Goal: Task Accomplishment & Management: Use online tool/utility

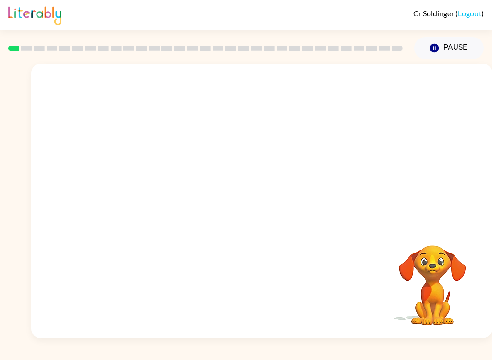
click at [226, 149] on video "Your browser must support playing .mp4 files to use Literably. Please try using…" at bounding box center [261, 144] width 461 height 162
click at [228, 150] on video "Your browser must support playing .mp4 files to use Literably. Please try using…" at bounding box center [261, 144] width 461 height 162
click at [238, 150] on video "Your browser must support playing .mp4 files to use Literably. Please try using…" at bounding box center [261, 144] width 461 height 162
click at [233, 146] on video "Your browser must support playing .mp4 files to use Literably. Please try using…" at bounding box center [261, 144] width 461 height 162
click at [229, 146] on video "Your browser must support playing .mp4 files to use Literably. Please try using…" at bounding box center [261, 144] width 461 height 162
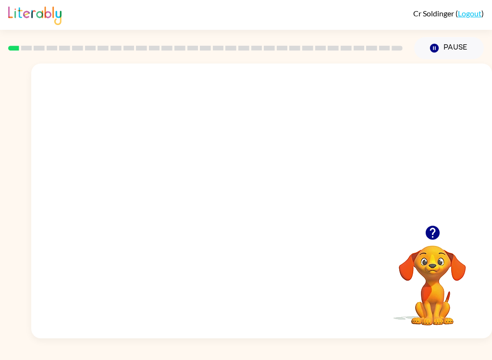
click at [297, 183] on video "Your browser must support playing .mp4 files to use Literably. Please try using…" at bounding box center [261, 144] width 461 height 162
click at [313, 146] on video "Your browser must support playing .mp4 files to use Literably. Please try using…" at bounding box center [261, 144] width 461 height 162
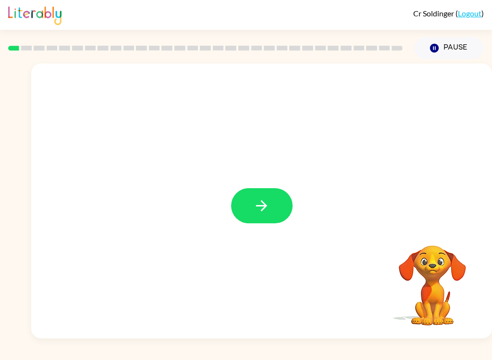
click at [264, 206] on icon "button" at bounding box center [261, 205] width 11 height 11
click at [287, 327] on div "Your browser must support playing .mp4 files to use Literably. Please try using…" at bounding box center [261, 200] width 461 height 275
click at [352, 355] on div "[PERSON_NAME] ( Logout ) Pause Pause Your browser must support playing .mp4 fil…" at bounding box center [246, 180] width 492 height 360
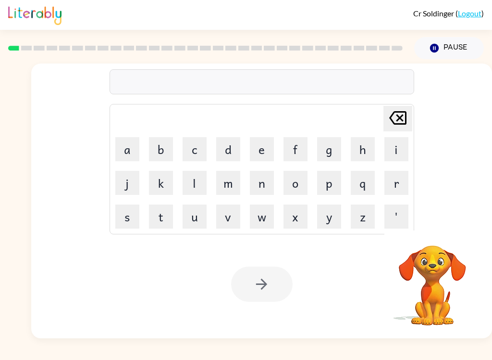
click at [164, 143] on button "b" at bounding box center [161, 149] width 24 height 24
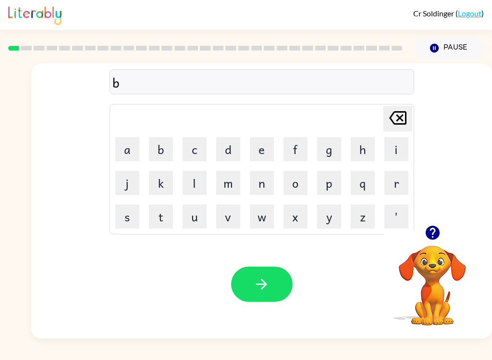
click at [296, 178] on button "o" at bounding box center [296, 183] width 24 height 24
click at [394, 180] on button "r" at bounding box center [397, 183] width 24 height 24
click at [229, 148] on button "d" at bounding box center [228, 149] width 24 height 24
click at [259, 145] on button "e" at bounding box center [262, 149] width 24 height 24
click at [398, 185] on button "r" at bounding box center [397, 183] width 24 height 24
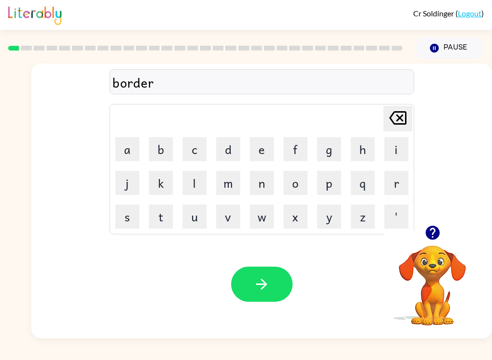
click at [253, 279] on icon "button" at bounding box center [261, 283] width 17 height 17
click at [195, 150] on button "c" at bounding box center [195, 149] width 24 height 24
click at [293, 181] on button "o" at bounding box center [296, 183] width 24 height 24
click at [194, 218] on button "u" at bounding box center [195, 216] width 24 height 24
click at [261, 179] on button "n" at bounding box center [262, 183] width 24 height 24
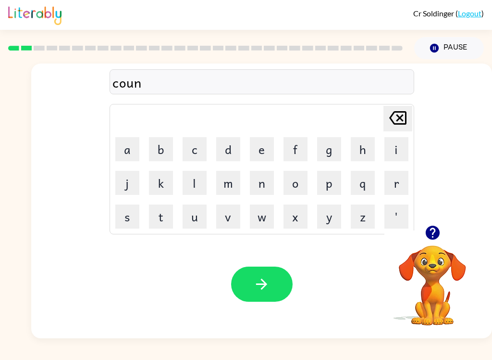
click at [158, 224] on button "t" at bounding box center [161, 216] width 24 height 24
click at [261, 272] on button "button" at bounding box center [262, 283] width 62 height 35
click at [194, 185] on button "l" at bounding box center [195, 183] width 24 height 24
click at [307, 179] on button "o" at bounding box center [296, 183] width 24 height 24
click at [193, 151] on button "c" at bounding box center [195, 149] width 24 height 24
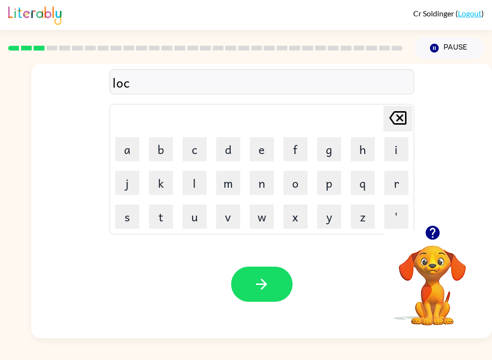
click at [126, 140] on button "a" at bounding box center [127, 149] width 24 height 24
click at [159, 210] on button "t" at bounding box center [161, 216] width 24 height 24
click at [260, 143] on button "e" at bounding box center [262, 149] width 24 height 24
click at [259, 280] on icon "button" at bounding box center [261, 283] width 17 height 17
click at [165, 211] on button "t" at bounding box center [161, 216] width 24 height 24
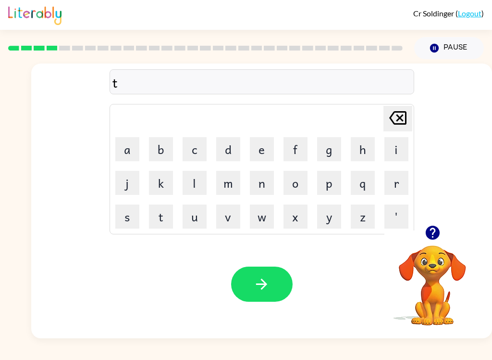
click at [257, 214] on button "w" at bounding box center [262, 216] width 24 height 24
click at [400, 145] on button "i" at bounding box center [397, 149] width 24 height 24
click at [268, 183] on button "n" at bounding box center [262, 183] width 24 height 24
click at [255, 287] on icon "button" at bounding box center [261, 283] width 17 height 17
click at [261, 181] on button "n" at bounding box center [262, 183] width 24 height 24
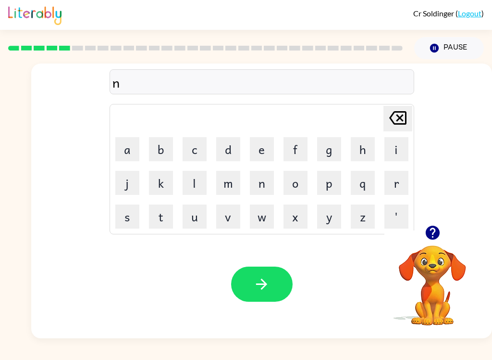
click at [124, 148] on button "a" at bounding box center [127, 149] width 24 height 24
click at [401, 182] on button "r" at bounding box center [397, 183] width 24 height 24
click at [124, 346] on div "[PERSON_NAME] ( Logout ) Pause Pause nar Delete Delete last character input a b…" at bounding box center [246, 180] width 492 height 360
click at [185, 221] on button "u" at bounding box center [195, 216] width 24 height 24
click at [191, 178] on button "l" at bounding box center [195, 183] width 24 height 24
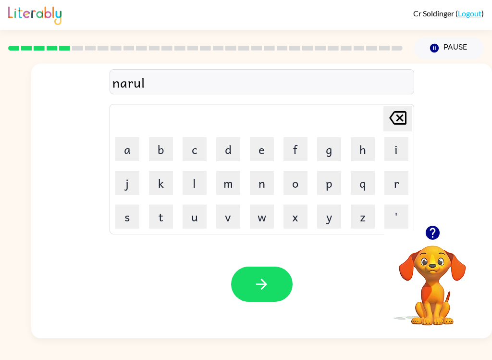
click at [332, 219] on button "y" at bounding box center [329, 216] width 24 height 24
click at [261, 285] on icon "button" at bounding box center [261, 283] width 17 height 17
click at [160, 150] on button "b" at bounding box center [161, 149] width 24 height 24
click at [264, 153] on button "e" at bounding box center [262, 149] width 24 height 24
click at [364, 150] on button "h" at bounding box center [363, 149] width 24 height 24
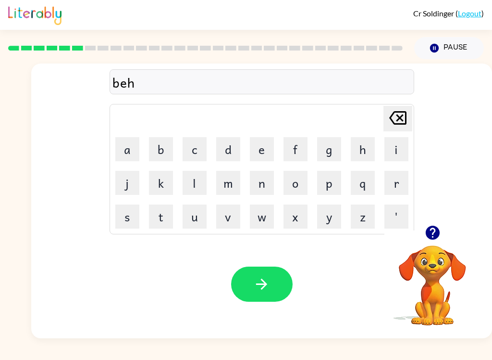
click at [391, 145] on button "i" at bounding box center [397, 149] width 24 height 24
click at [266, 188] on button "n" at bounding box center [262, 183] width 24 height 24
click at [227, 147] on button "d" at bounding box center [228, 149] width 24 height 24
click at [259, 147] on button "e" at bounding box center [262, 149] width 24 height 24
click at [253, 272] on button "button" at bounding box center [262, 283] width 62 height 35
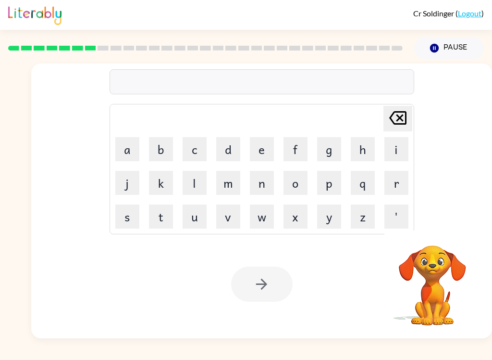
click at [158, 214] on button "t" at bounding box center [161, 216] width 24 height 24
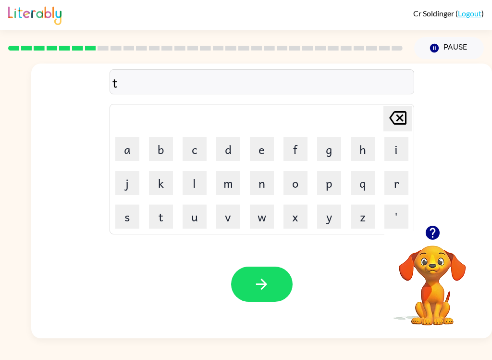
click at [395, 181] on button "r" at bounding box center [397, 183] width 24 height 24
click at [393, 145] on button "i" at bounding box center [397, 149] width 24 height 24
click at [190, 147] on button "c" at bounding box center [195, 149] width 24 height 24
click at [135, 149] on button "a" at bounding box center [127, 149] width 24 height 24
click at [195, 188] on button "l" at bounding box center [195, 183] width 24 height 24
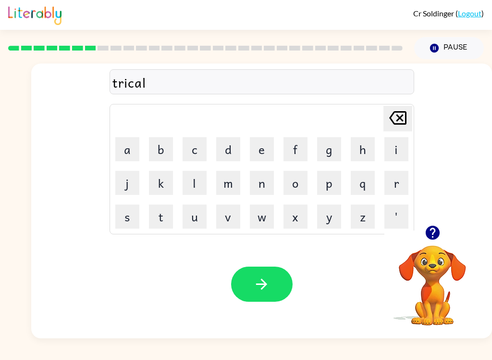
click at [258, 275] on button "button" at bounding box center [262, 283] width 62 height 35
click at [428, 223] on button "button" at bounding box center [433, 232] width 25 height 25
click at [230, 181] on button "m" at bounding box center [228, 183] width 24 height 24
click at [396, 148] on button "i" at bounding box center [397, 149] width 24 height 24
click at [400, 107] on icon "[PERSON_NAME] last character input" at bounding box center [398, 117] width 23 height 23
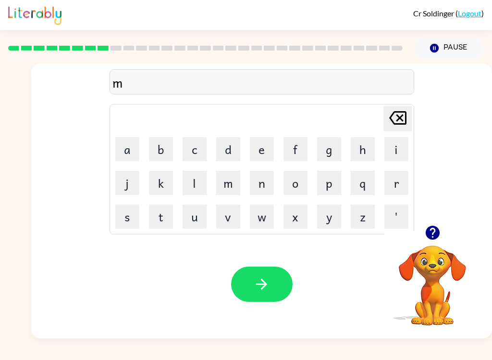
click at [258, 144] on button "e" at bounding box center [262, 149] width 24 height 24
click at [129, 152] on button "a" at bounding box center [127, 149] width 24 height 24
click at [405, 177] on button "r" at bounding box center [397, 183] width 24 height 24
click at [391, 146] on button "i" at bounding box center [397, 149] width 24 height 24
click at [196, 140] on button "c" at bounding box center [195, 149] width 24 height 24
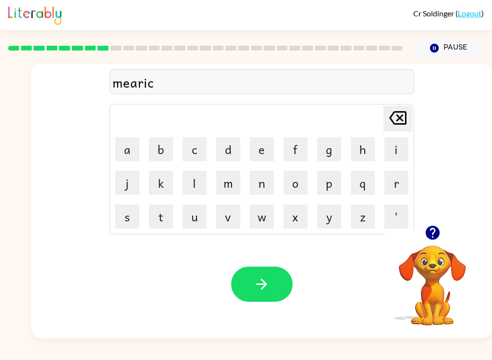
click at [136, 153] on button "a" at bounding box center [127, 149] width 24 height 24
click at [192, 180] on button "l" at bounding box center [195, 183] width 24 height 24
click at [268, 279] on icon "button" at bounding box center [261, 283] width 17 height 17
click at [261, 183] on button "n" at bounding box center [262, 183] width 24 height 24
click at [394, 147] on button "i" at bounding box center [397, 149] width 24 height 24
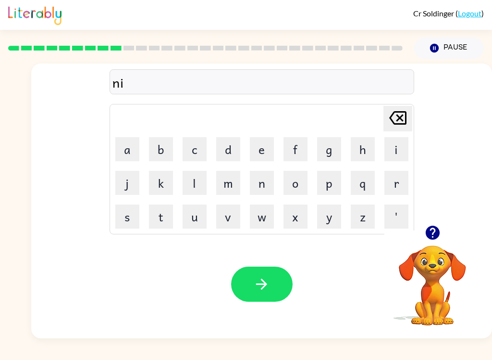
click at [228, 182] on button "m" at bounding box center [228, 183] width 24 height 24
click at [157, 146] on button "b" at bounding box center [161, 149] width 24 height 24
click at [120, 144] on button "a" at bounding box center [127, 149] width 24 height 24
click at [197, 183] on button "l" at bounding box center [195, 183] width 24 height 24
click at [257, 285] on icon "button" at bounding box center [261, 283] width 11 height 11
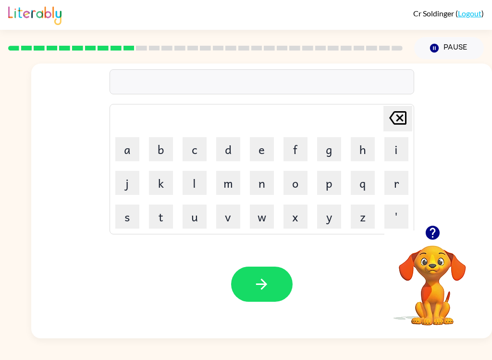
click at [196, 205] on button "u" at bounding box center [195, 216] width 24 height 24
click at [255, 183] on button "n" at bounding box center [262, 183] width 24 height 24
click at [296, 150] on button "f" at bounding box center [296, 149] width 24 height 24
click at [294, 181] on button "o" at bounding box center [296, 183] width 24 height 24
click at [190, 182] on button "l" at bounding box center [195, 183] width 24 height 24
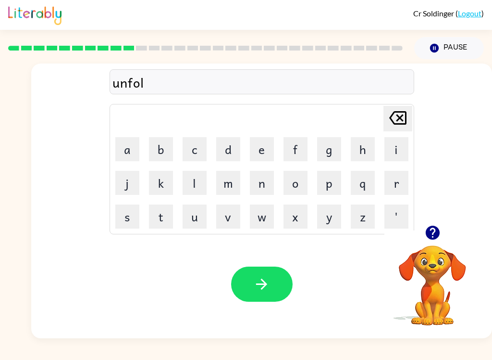
click at [229, 145] on button "d" at bounding box center [228, 149] width 24 height 24
click at [89, 246] on div "Your browser must support playing .mp4 files to use Literably. Please try using…" at bounding box center [261, 284] width 461 height 108
click at [72, 242] on div "Your browser must support playing .mp4 files to use Literably. Please try using…" at bounding box center [261, 284] width 461 height 108
click at [266, 280] on icon "button" at bounding box center [261, 283] width 17 height 17
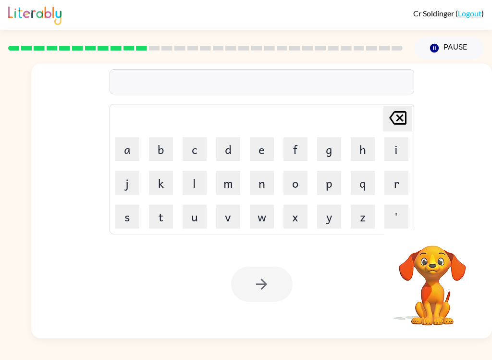
click at [294, 146] on button "f" at bounding box center [296, 149] width 24 height 24
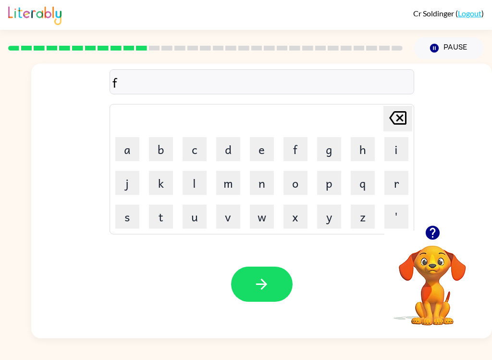
click at [296, 186] on button "o" at bounding box center [296, 183] width 24 height 24
click at [162, 214] on button "t" at bounding box center [161, 216] width 24 height 24
click at [259, 149] on button "e" at bounding box center [262, 149] width 24 height 24
click at [188, 354] on div "[PERSON_NAME] ( Logout ) Pause Pause [PERSON_NAME] Delete Delete last character…" at bounding box center [246, 180] width 492 height 360
click at [389, 111] on icon "[PERSON_NAME] last character input" at bounding box center [398, 117] width 23 height 23
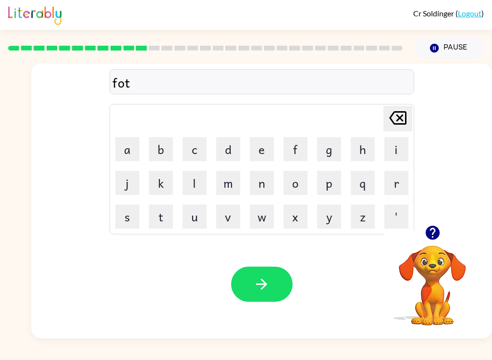
click at [389, 110] on icon "[PERSON_NAME] last character input" at bounding box center [398, 117] width 23 height 23
click at [387, 112] on icon "[PERSON_NAME] last character input" at bounding box center [398, 117] width 23 height 23
click at [226, 216] on button "v" at bounding box center [228, 216] width 24 height 24
click at [297, 185] on button "o" at bounding box center [296, 183] width 24 height 24
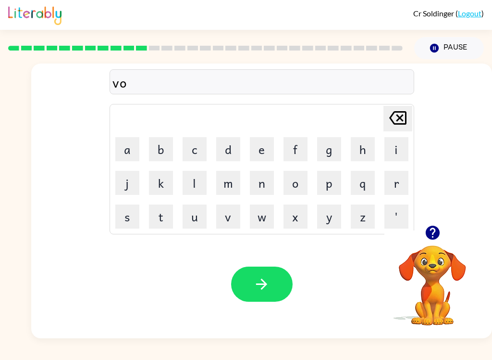
click at [167, 215] on button "t" at bounding box center [161, 216] width 24 height 24
click at [260, 139] on button "e" at bounding box center [262, 149] width 24 height 24
click at [272, 285] on button "button" at bounding box center [262, 283] width 62 height 35
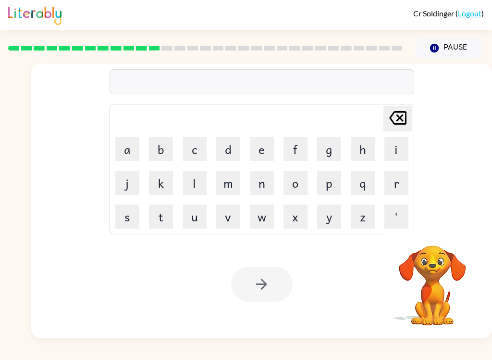
click at [164, 149] on button "b" at bounding box center [161, 149] width 24 height 24
click at [263, 143] on button "e" at bounding box center [262, 149] width 24 height 24
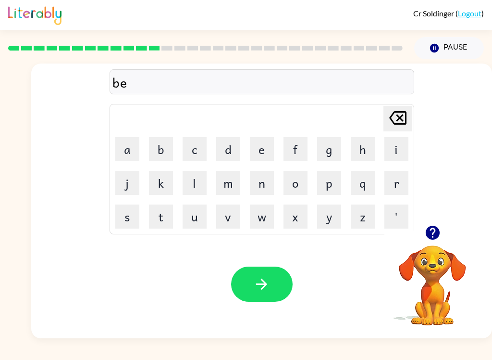
click at [230, 147] on button "d" at bounding box center [228, 149] width 24 height 24
click at [160, 217] on button "t" at bounding box center [161, 216] width 24 height 24
click at [224, 186] on button "m" at bounding box center [228, 183] width 24 height 24
click at [384, 109] on button "[PERSON_NAME] last character input" at bounding box center [398, 118] width 29 height 25
click at [387, 120] on icon "[PERSON_NAME] last character input" at bounding box center [398, 117] width 23 height 23
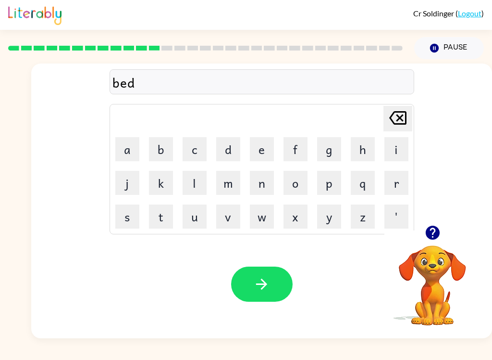
click at [158, 219] on button "t" at bounding box center [161, 216] width 24 height 24
click at [400, 150] on button "i" at bounding box center [397, 149] width 24 height 24
click at [225, 185] on button "m" at bounding box center [228, 183] width 24 height 24
click at [264, 149] on button "e" at bounding box center [262, 149] width 24 height 24
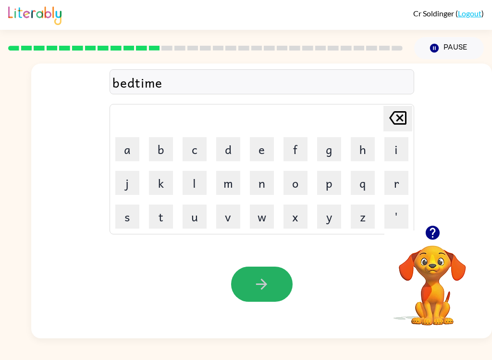
click at [263, 291] on icon "button" at bounding box center [261, 283] width 17 height 17
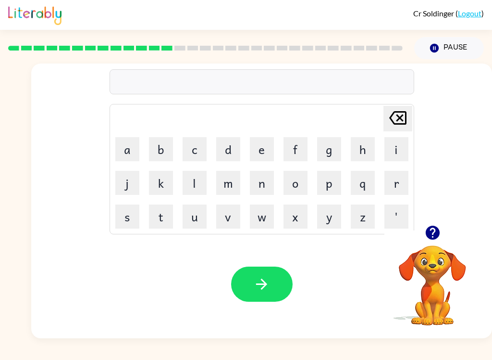
click at [4, 103] on div "[PERSON_NAME] last character input a b c d e f g h i j k l m n o p q r s t u v …" at bounding box center [246, 198] width 492 height 279
click at [434, 242] on button "button" at bounding box center [433, 232] width 25 height 25
click at [294, 149] on button "f" at bounding box center [296, 149] width 24 height 24
click at [404, 150] on button "i" at bounding box center [397, 149] width 24 height 24
click at [393, 118] on icon "[PERSON_NAME] last character input" at bounding box center [398, 117] width 23 height 23
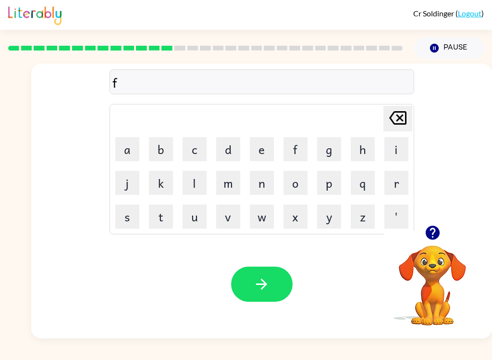
click at [395, 181] on button "r" at bounding box center [397, 183] width 24 height 24
click at [398, 116] on icon "[PERSON_NAME] last character input" at bounding box center [398, 117] width 23 height 23
click at [402, 153] on button "i" at bounding box center [397, 149] width 24 height 24
click at [407, 157] on button "i" at bounding box center [397, 149] width 24 height 24
click at [402, 183] on button "r" at bounding box center [397, 183] width 24 height 24
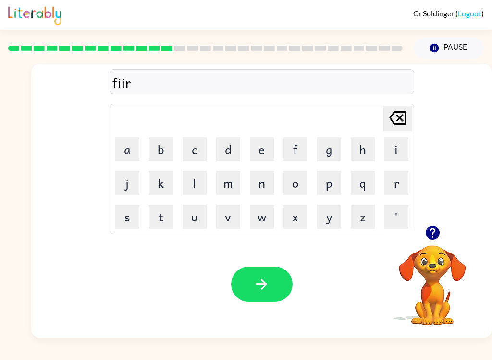
click at [398, 115] on icon "[PERSON_NAME] last character input" at bounding box center [398, 117] width 23 height 23
click at [407, 113] on icon "[PERSON_NAME] last character input" at bounding box center [398, 117] width 23 height 23
click at [396, 116] on icon at bounding box center [397, 117] width 17 height 13
click at [434, 221] on button "button" at bounding box center [433, 232] width 25 height 25
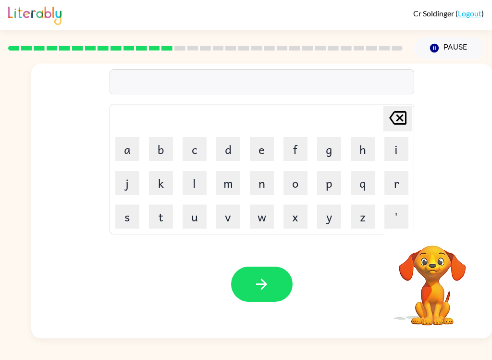
click at [300, 148] on button "f" at bounding box center [296, 149] width 24 height 24
click at [397, 146] on button "i" at bounding box center [397, 149] width 24 height 24
click at [163, 218] on button "t" at bounding box center [161, 216] width 24 height 24
click at [263, 186] on button "n" at bounding box center [262, 183] width 24 height 24
click at [197, 216] on button "u" at bounding box center [195, 216] width 24 height 24
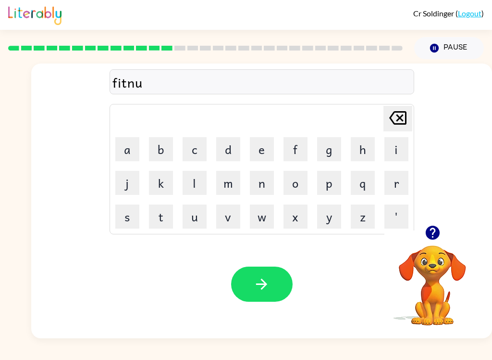
click at [127, 215] on button "s" at bounding box center [127, 216] width 24 height 24
click at [260, 268] on button "button" at bounding box center [262, 283] width 62 height 35
click at [433, 263] on video "Your browser must support playing .mp4 files to use Literably. Please try using…" at bounding box center [433, 278] width 96 height 96
click at [439, 235] on icon "button" at bounding box center [432, 232] width 14 height 14
click at [240, 150] on button "d" at bounding box center [228, 149] width 24 height 24
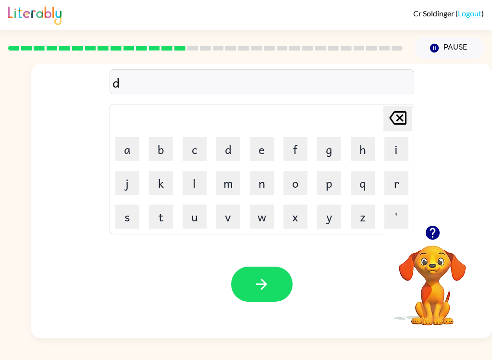
click at [201, 218] on button "u" at bounding box center [195, 216] width 24 height 24
click at [195, 183] on button "l" at bounding box center [195, 183] width 24 height 24
click at [127, 150] on button "a" at bounding box center [127, 149] width 24 height 24
click at [330, 214] on button "y" at bounding box center [329, 216] width 24 height 24
click at [269, 151] on button "e" at bounding box center [262, 149] width 24 height 24
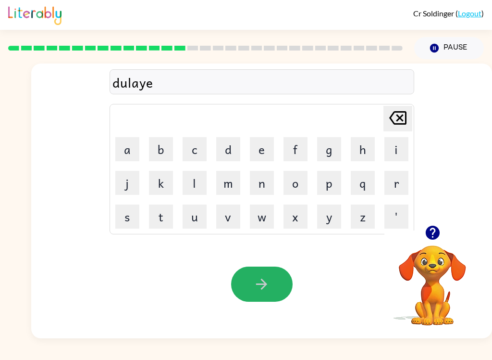
click at [261, 278] on icon "button" at bounding box center [261, 283] width 17 height 17
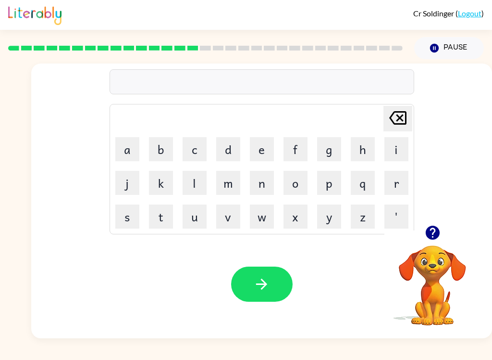
click at [156, 215] on button "t" at bounding box center [161, 216] width 24 height 24
click at [272, 143] on button "e" at bounding box center [262, 149] width 24 height 24
click at [406, 186] on button "r" at bounding box center [397, 183] width 24 height 24
click at [228, 181] on button "m" at bounding box center [228, 183] width 24 height 24
click at [257, 283] on icon "button" at bounding box center [261, 283] width 17 height 17
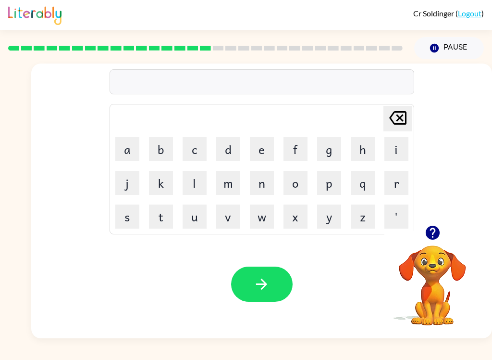
click at [126, 213] on button "s" at bounding box center [127, 216] width 24 height 24
click at [258, 145] on button "e" at bounding box center [262, 149] width 24 height 24
click at [163, 214] on button "t" at bounding box center [161, 216] width 24 height 24
click at [396, 119] on icon at bounding box center [397, 117] width 17 height 13
click at [397, 118] on icon at bounding box center [397, 117] width 17 height 13
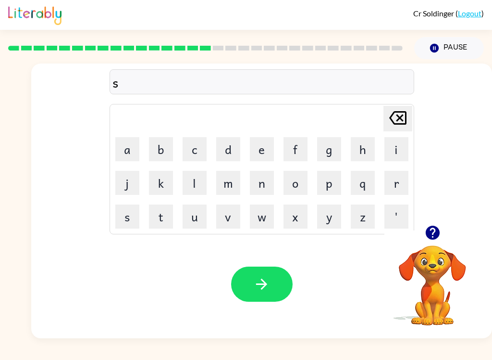
click at [262, 149] on button "e" at bounding box center [262, 149] width 24 height 24
click at [136, 147] on button "a" at bounding box center [127, 149] width 24 height 24
click at [167, 215] on button "t" at bounding box center [161, 216] width 24 height 24
click at [398, 125] on icon at bounding box center [397, 117] width 17 height 13
click at [391, 111] on icon "[PERSON_NAME] last character input" at bounding box center [398, 117] width 23 height 23
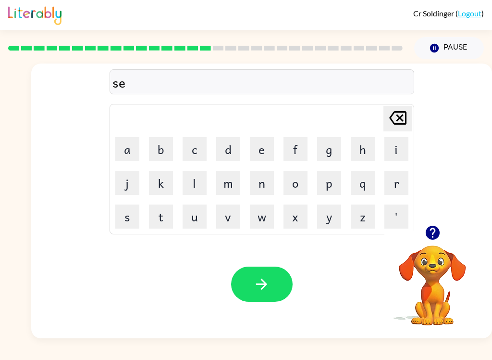
click at [155, 216] on button "t" at bounding box center [161, 216] width 24 height 24
click at [256, 288] on icon "button" at bounding box center [261, 283] width 17 height 17
click at [168, 147] on button "b" at bounding box center [161, 149] width 24 height 24
click at [396, 187] on button "r" at bounding box center [397, 183] width 24 height 24
click at [402, 145] on button "i" at bounding box center [397, 149] width 24 height 24
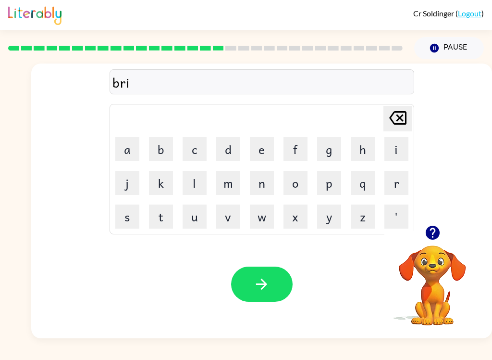
click at [234, 182] on button "m" at bounding box center [228, 183] width 24 height 24
click at [401, 149] on button "i" at bounding box center [397, 149] width 24 height 24
click at [272, 187] on button "n" at bounding box center [262, 183] width 24 height 24
click at [327, 141] on button "g" at bounding box center [329, 149] width 24 height 24
click at [246, 286] on button "button" at bounding box center [262, 283] width 62 height 35
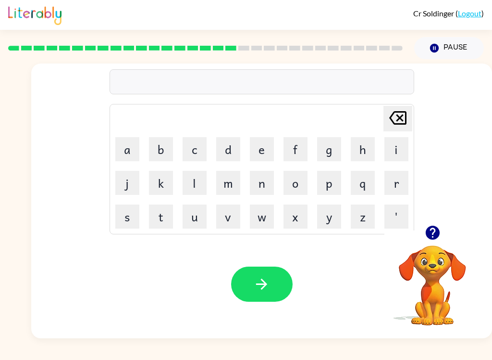
click at [434, 227] on icon "button" at bounding box center [432, 232] width 14 height 14
click at [428, 225] on icon "button" at bounding box center [433, 232] width 17 height 17
click at [399, 124] on icon at bounding box center [397, 117] width 17 height 13
click at [456, 227] on div at bounding box center [433, 232] width 96 height 25
click at [428, 235] on icon "button" at bounding box center [432, 232] width 14 height 14
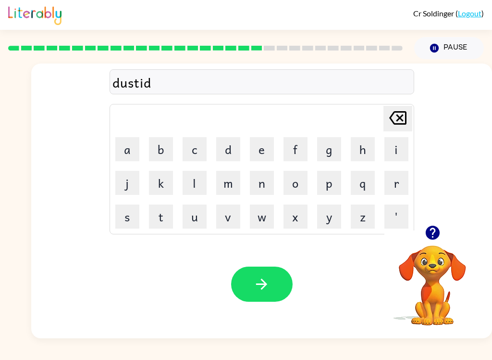
click at [268, 275] on button "button" at bounding box center [262, 283] width 62 height 35
click at [277, 289] on button "button" at bounding box center [262, 283] width 62 height 35
click at [277, 289] on div at bounding box center [262, 283] width 62 height 35
click at [442, 231] on button "button" at bounding box center [433, 232] width 25 height 25
click at [264, 285] on icon "button" at bounding box center [261, 283] width 17 height 17
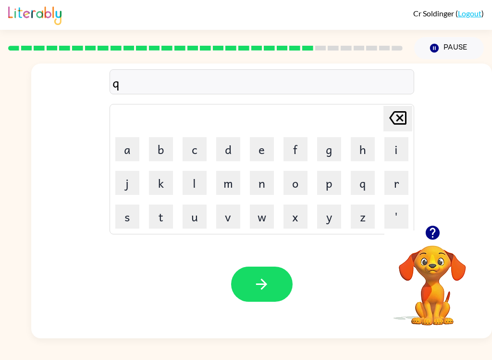
click at [422, 239] on button "button" at bounding box center [433, 232] width 25 height 25
click at [455, 51] on button "Pause Pause" at bounding box center [449, 48] width 70 height 22
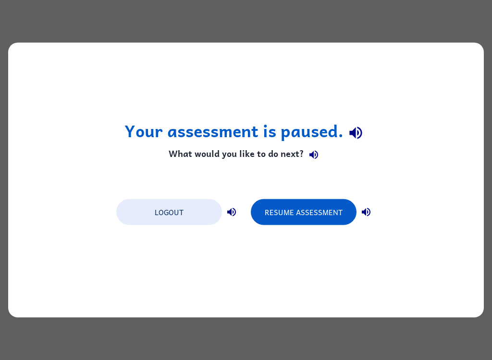
click at [162, 219] on button "Logout" at bounding box center [169, 212] width 106 height 26
